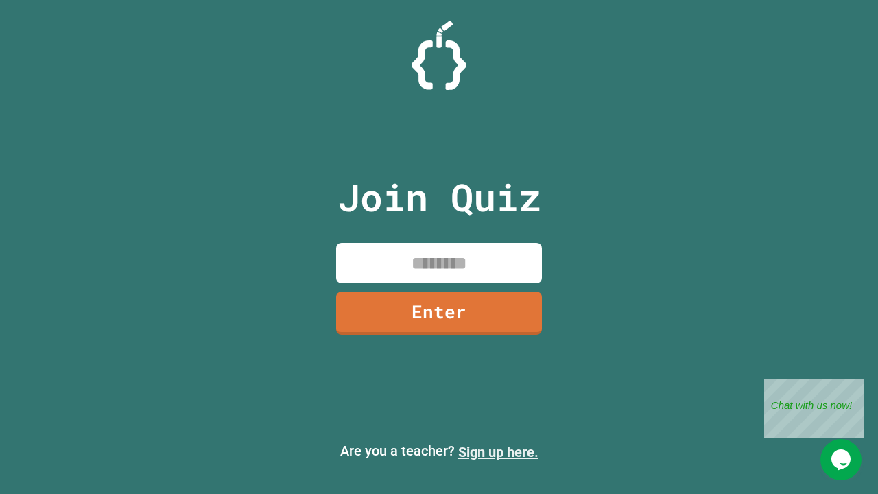
click at [498, 452] on link "Sign up here." at bounding box center [498, 452] width 80 height 16
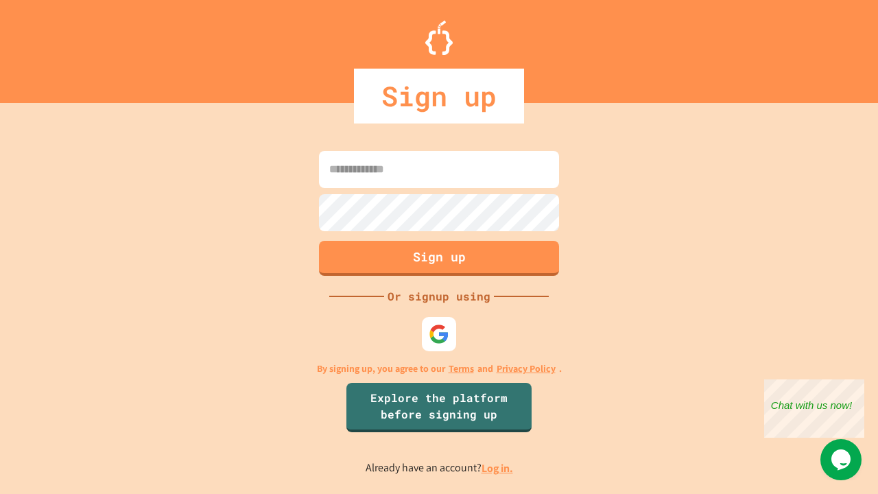
click at [498, 468] on link "Log in." at bounding box center [498, 468] width 32 height 14
